Goal: Complete application form

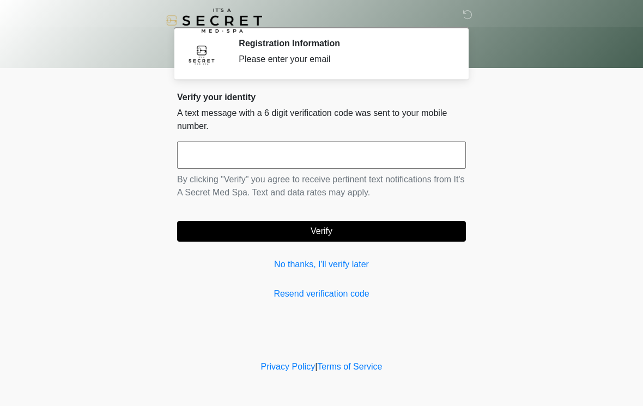
click at [420, 155] on input "text" at bounding box center [321, 155] width 289 height 27
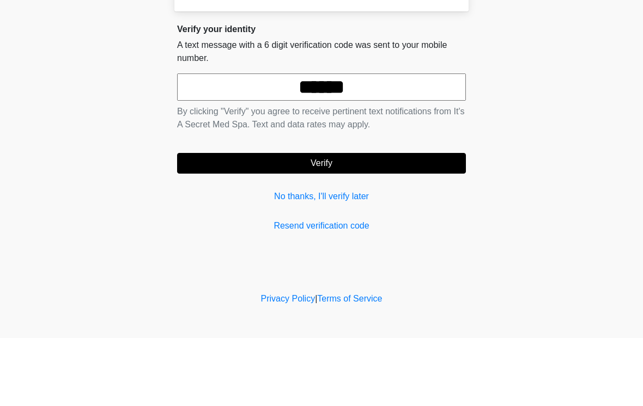
type input "******"
click at [432, 221] on button "Verify" at bounding box center [321, 231] width 289 height 21
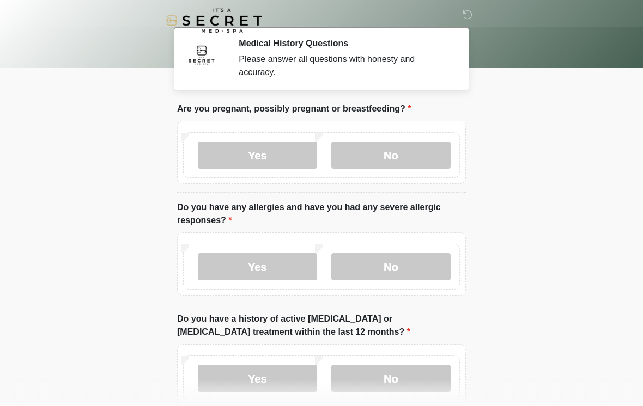
click at [413, 150] on label "No" at bounding box center [390, 155] width 119 height 27
click at [456, 246] on div "Yes No" at bounding box center [321, 267] width 277 height 46
click at [409, 271] on label "No" at bounding box center [390, 266] width 119 height 27
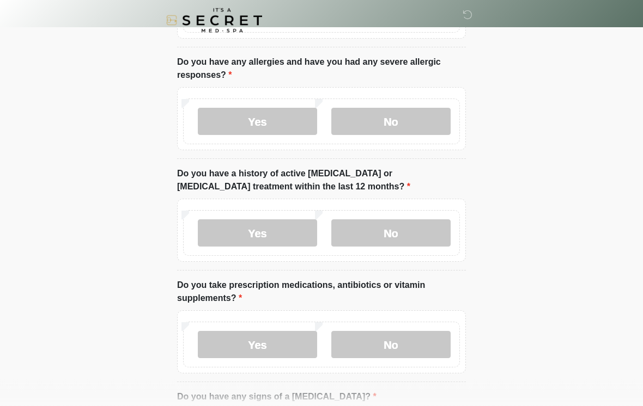
scroll to position [145, 0]
click at [421, 234] on label "No" at bounding box center [390, 232] width 119 height 27
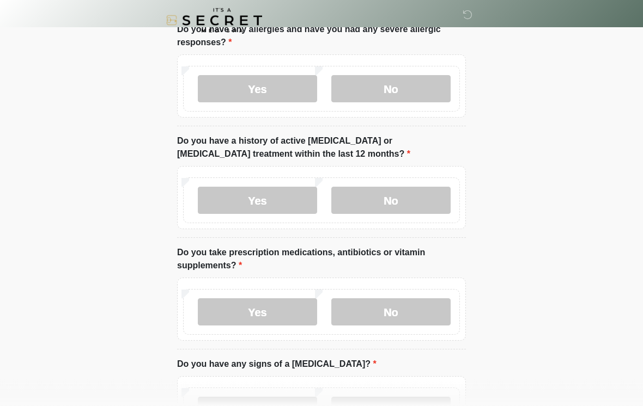
scroll to position [179, 0]
click at [288, 315] on label "Yes" at bounding box center [257, 311] width 119 height 27
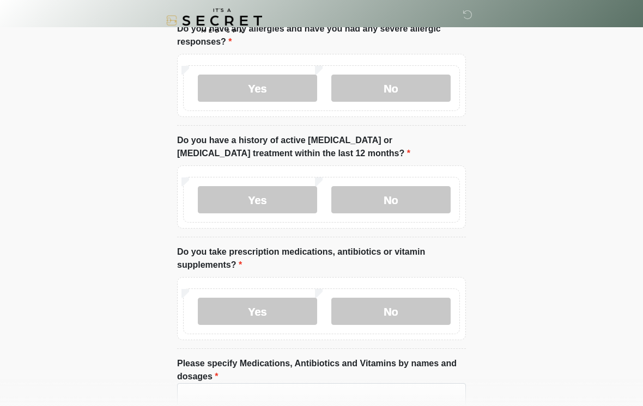
click at [500, 220] on body "‎ ‎ Medical History Questions Please answer all questions with honesty and accu…" at bounding box center [321, 24] width 643 height 406
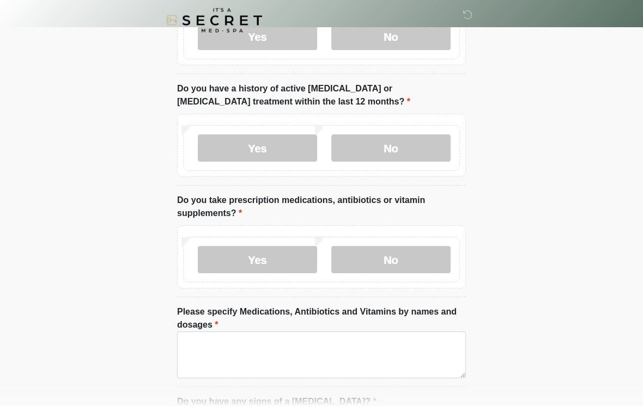
scroll to position [243, 0]
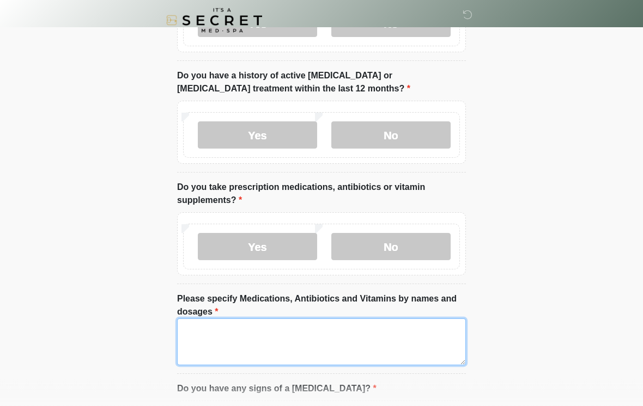
click at [358, 341] on textarea "Please specify Medications, Antibiotics and Vitamins by names and dosages" at bounding box center [321, 342] width 289 height 47
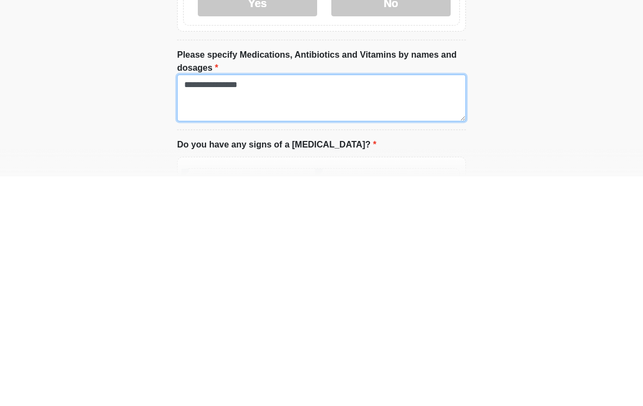
click at [217, 304] on textarea "**********" at bounding box center [321, 327] width 289 height 47
click at [224, 304] on textarea "**********" at bounding box center [321, 327] width 289 height 47
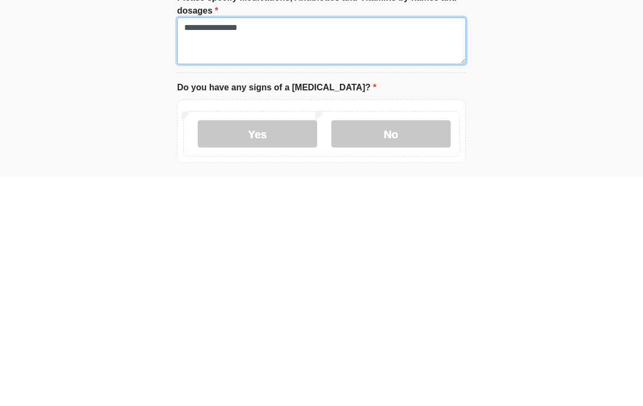
scroll to position [327, 0]
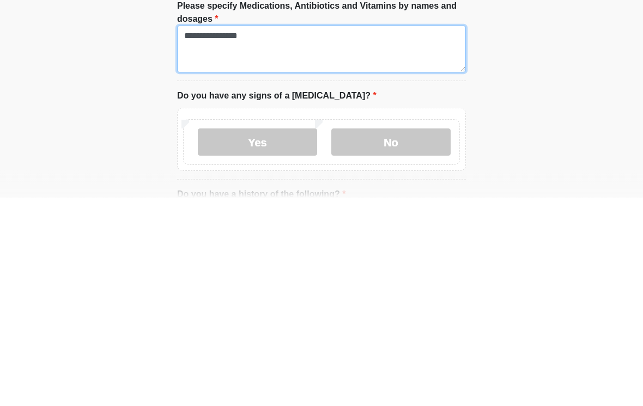
type textarea "**********"
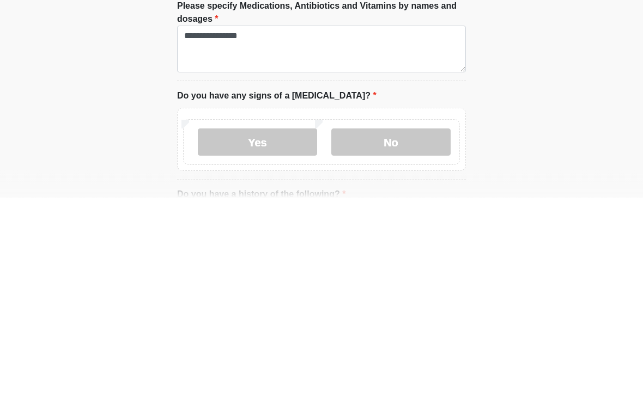
click at [413, 338] on label "No" at bounding box center [390, 351] width 119 height 27
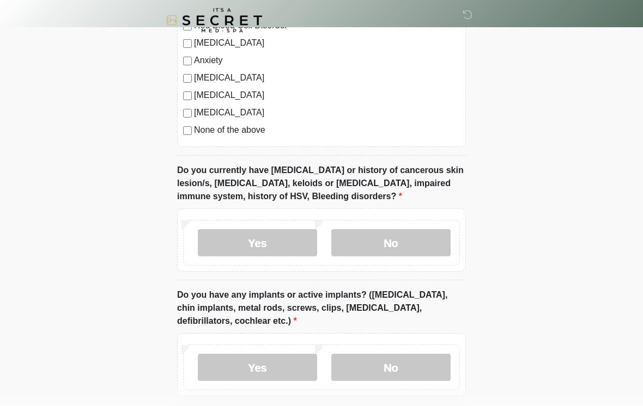
scroll to position [830, 0]
click at [432, 241] on label "No" at bounding box center [390, 242] width 119 height 27
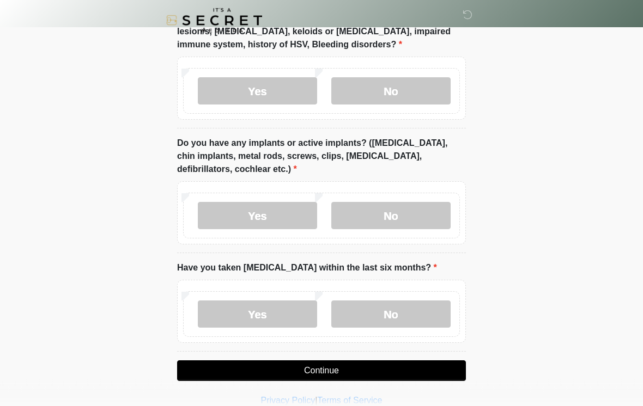
scroll to position [982, 0]
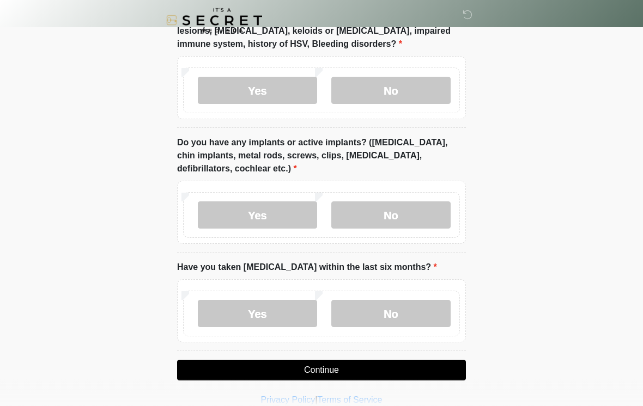
click at [383, 212] on label "No" at bounding box center [390, 215] width 119 height 27
click at [393, 308] on label "No" at bounding box center [390, 313] width 119 height 27
click at [351, 364] on button "Continue" at bounding box center [321, 370] width 289 height 21
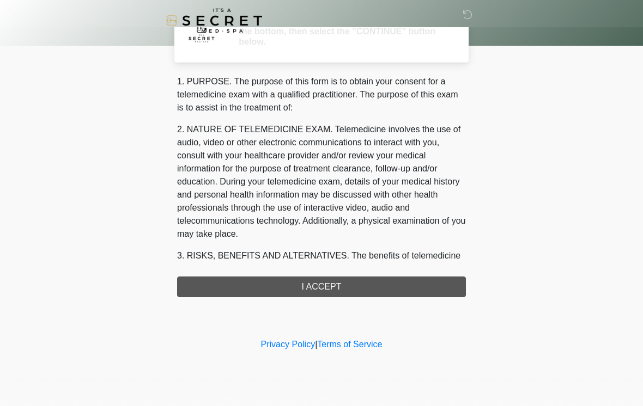
scroll to position [0, 0]
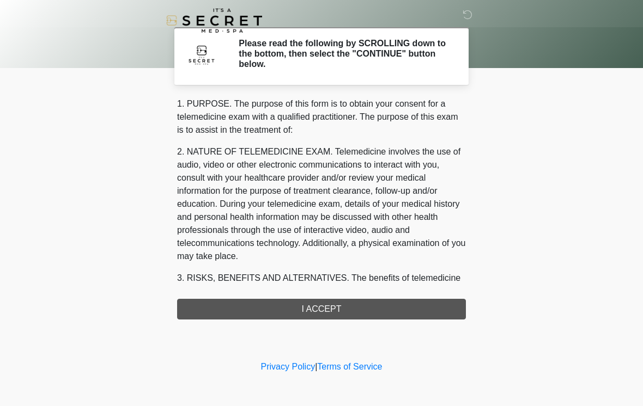
click at [403, 307] on div "1. PURPOSE. The purpose of this form is to obtain your consent for a telemedici…" at bounding box center [321, 208] width 289 height 222
click at [347, 311] on div "1. PURPOSE. The purpose of this form is to obtain your consent for a telemedici…" at bounding box center [321, 208] width 289 height 222
click at [315, 297] on div "1. PURPOSE. The purpose of this form is to obtain your consent for a telemedici…" at bounding box center [321, 208] width 289 height 222
click at [315, 309] on div "1. PURPOSE. The purpose of this form is to obtain your consent for a telemedici…" at bounding box center [321, 208] width 289 height 222
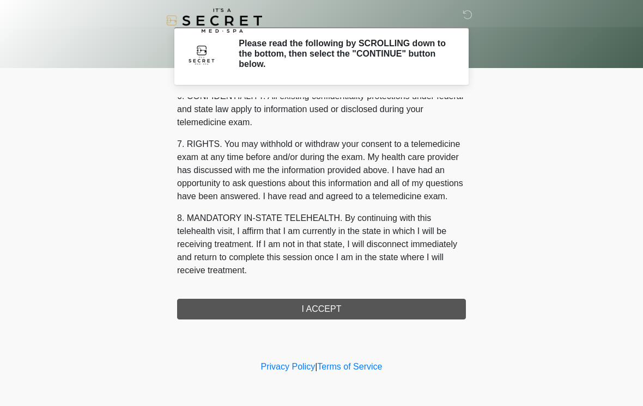
scroll to position [443, 0]
click at [328, 312] on button "I ACCEPT" at bounding box center [321, 309] width 289 height 21
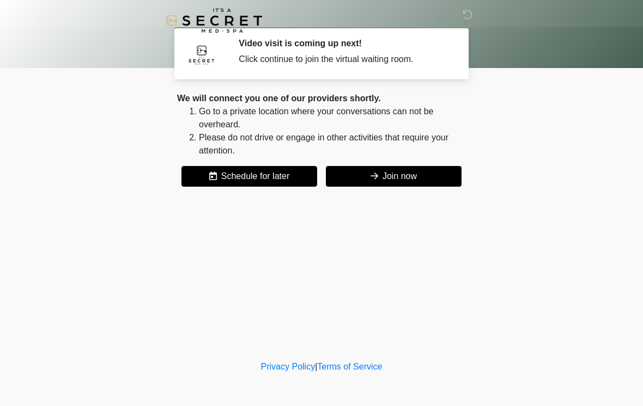
click at [406, 171] on button "Join now" at bounding box center [394, 176] width 136 height 21
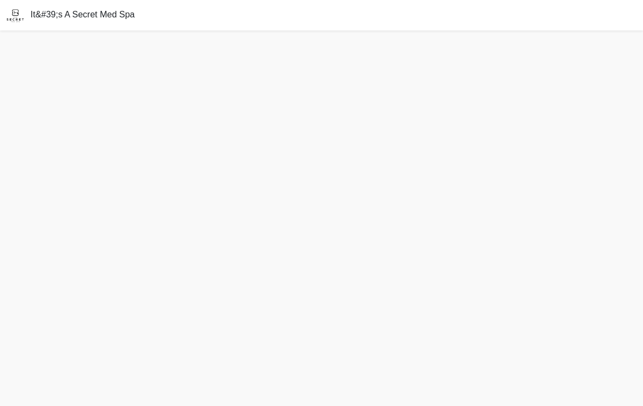
scroll to position [3, 0]
